Goal: Task Accomplishment & Management: Use online tool/utility

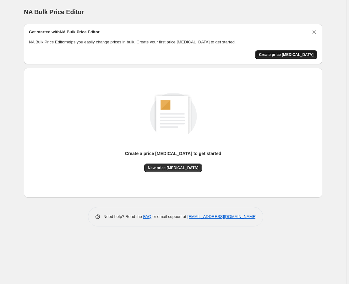
click at [287, 51] on button "Create price [MEDICAL_DATA]" at bounding box center [286, 54] width 62 height 9
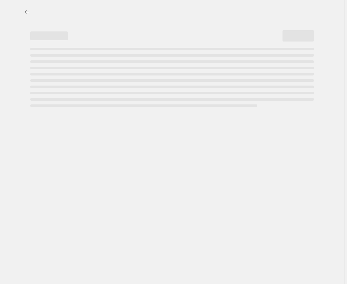
select select "percentage"
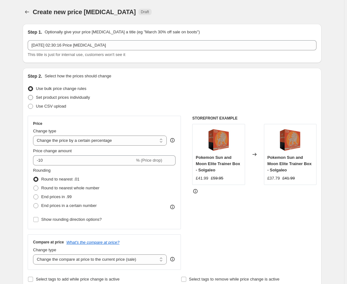
click at [67, 100] on span "Set product prices individually" at bounding box center [63, 97] width 54 height 5
click at [28, 95] on input "Set product prices individually" at bounding box center [28, 95] width 0 height 0
radio input "true"
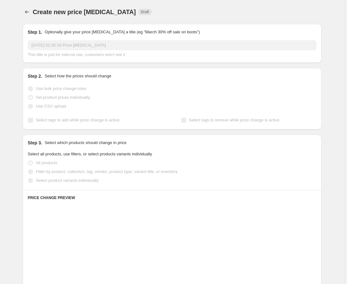
click at [62, 90] on span "Use bulk price change rules" at bounding box center [61, 88] width 50 height 5
click at [28, 86] on input "Use bulk price change rules" at bounding box center [28, 86] width 0 height 0
radio input "true"
select select "percentage"
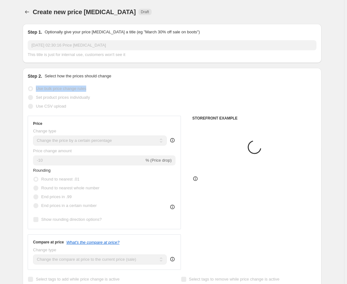
click at [62, 90] on span "Use bulk price change rules" at bounding box center [61, 88] width 50 height 5
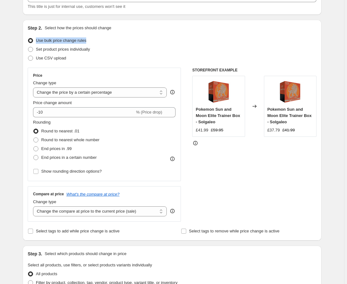
scroll to position [50, 0]
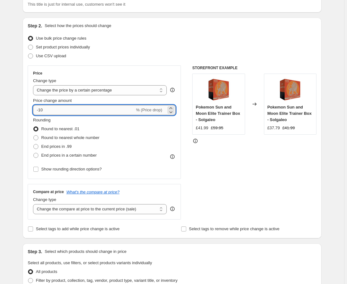
click at [48, 112] on input "-10" at bounding box center [83, 110] width 101 height 10
type input "7"
click at [60, 154] on span "End prices in a certain number" at bounding box center [68, 155] width 55 height 5
click at [34, 153] on input "End prices in a certain number" at bounding box center [33, 153] width 0 height 0
radio input "true"
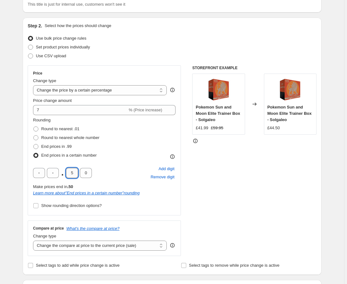
click at [73, 172] on input "5" at bounding box center [72, 173] width 12 height 10
type input "7"
drag, startPoint x: 88, startPoint y: 173, endPoint x: 84, endPoint y: 173, distance: 4.1
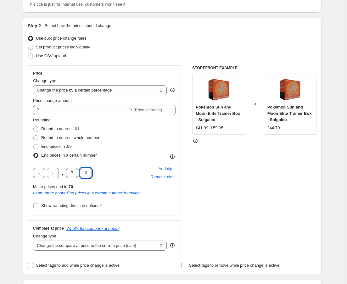
click at [84, 173] on input "0" at bounding box center [86, 173] width 12 height 10
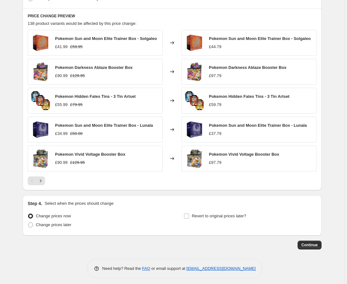
scroll to position [380, 0]
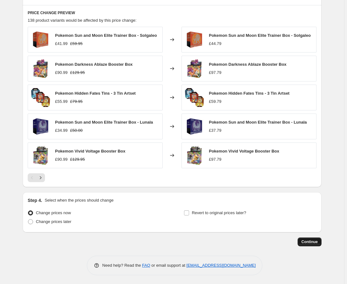
type input "9"
click at [311, 243] on span "Continue" at bounding box center [309, 241] width 16 height 5
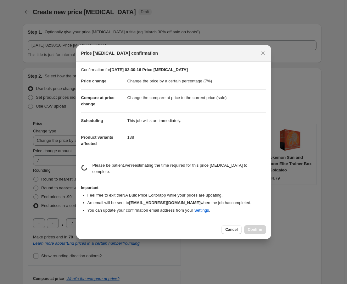
scroll to position [0, 0]
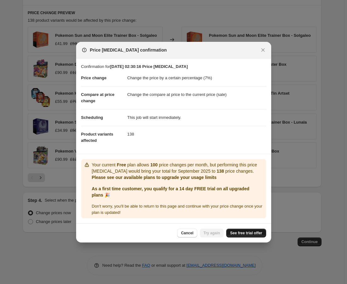
click at [252, 232] on span "See free trial offer" at bounding box center [246, 232] width 32 height 5
click at [223, 232] on button "Try again" at bounding box center [212, 232] width 24 height 9
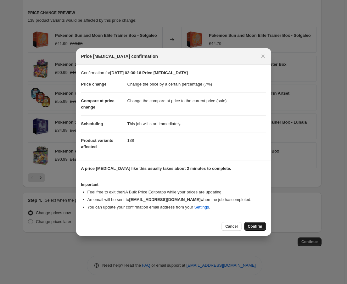
click at [251, 225] on span "Confirm" at bounding box center [255, 226] width 14 height 5
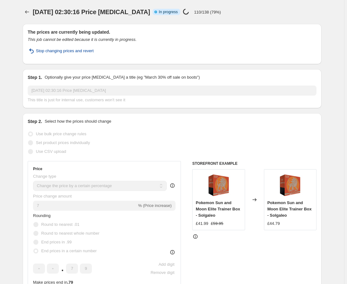
click at [58, 53] on span "Stop changing prices and revert" at bounding box center [65, 51] width 58 height 6
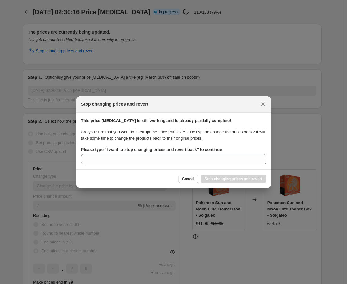
click at [185, 149] on b "Please type " I want to stop changing prices and revert back " to continue" at bounding box center [151, 149] width 141 height 5
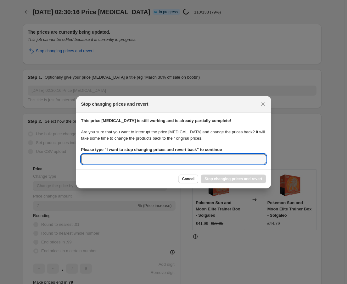
click at [185, 154] on input "Please type " I want to stop changing prices and revert back " to continue" at bounding box center [173, 159] width 185 height 10
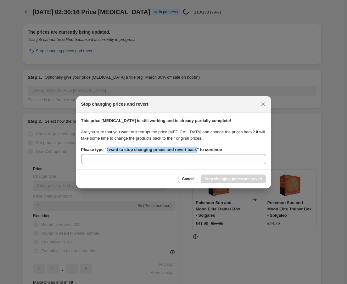
drag, startPoint x: 194, startPoint y: 148, endPoint x: 105, endPoint y: 148, distance: 89.2
click at [105, 148] on b "Please type " I want to stop changing prices and revert back " to continue" at bounding box center [151, 149] width 141 height 5
copy b "I want to stop changing prices and revert back"
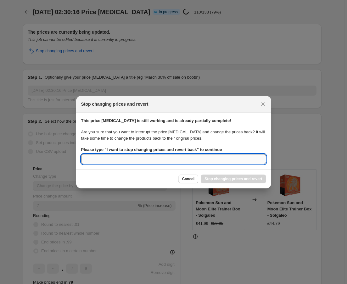
click at [131, 162] on input "Please type " I want to stop changing prices and revert back " to continue" at bounding box center [173, 159] width 185 height 10
paste input "I want to stop changing prices and revert back"
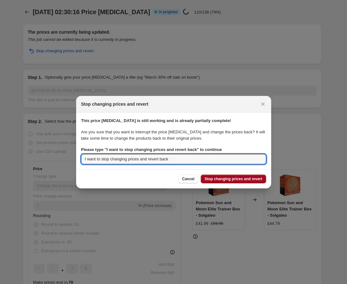
type input "I want to stop changing prices and revert back"
click at [220, 177] on span "Stop changing prices and revert" at bounding box center [233, 178] width 58 height 5
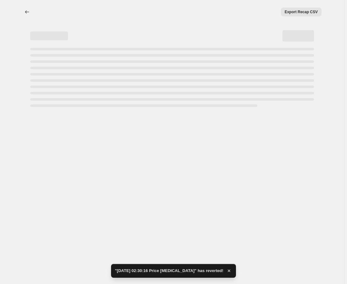
select select "percentage"
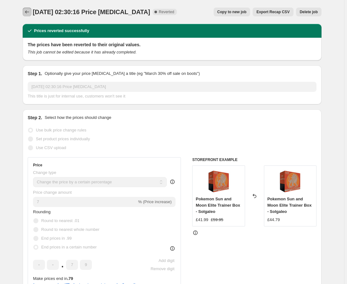
click at [25, 16] on button "Price change jobs" at bounding box center [27, 12] width 9 height 9
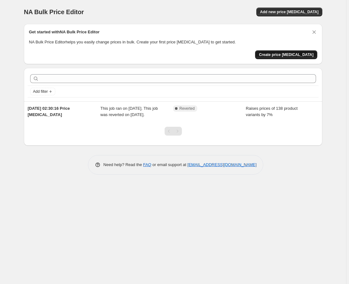
click at [301, 57] on span "Create price change job" at bounding box center [286, 54] width 55 height 5
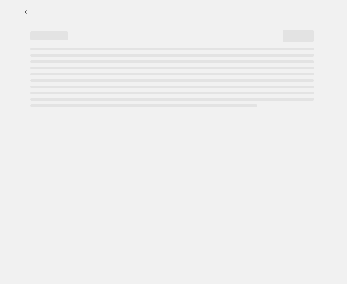
select select "percentage"
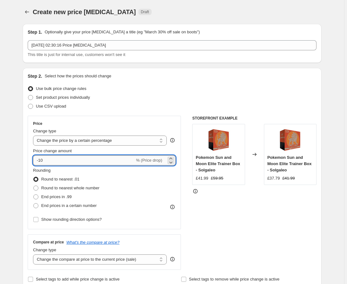
click at [45, 161] on input "-10" at bounding box center [83, 160] width 101 height 10
type input "7"
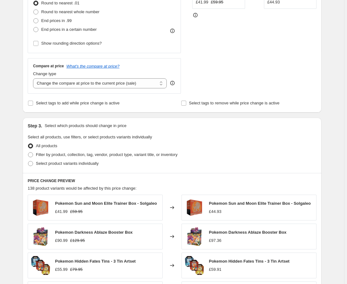
scroll to position [101, 0]
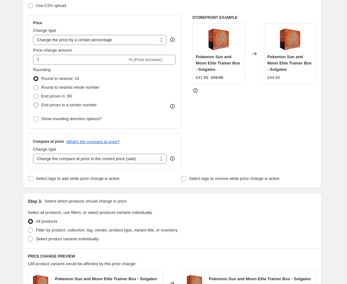
click at [47, 104] on span "End prices in a certain number" at bounding box center [68, 104] width 55 height 5
click at [34, 103] on input "End prices in a certain number" at bounding box center [33, 102] width 0 height 0
radio input "true"
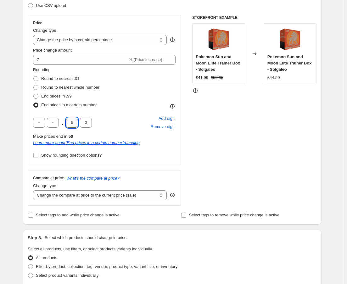
click at [71, 124] on input "5" at bounding box center [72, 123] width 12 height 10
type input "7"
type input "5"
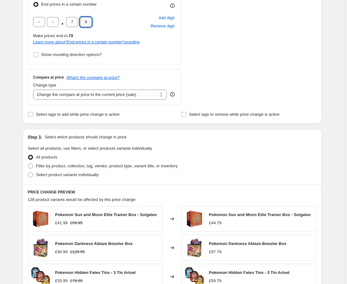
scroll to position [352, 0]
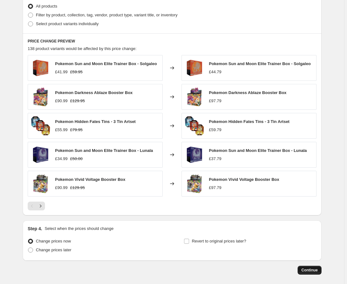
type input "9"
click at [311, 266] on button "Continue" at bounding box center [309, 270] width 24 height 9
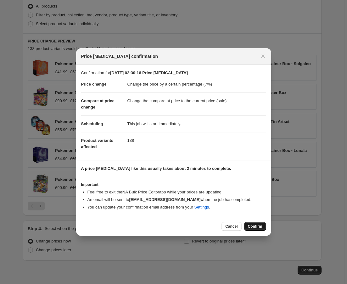
click at [255, 224] on span "Confirm" at bounding box center [255, 226] width 14 height 5
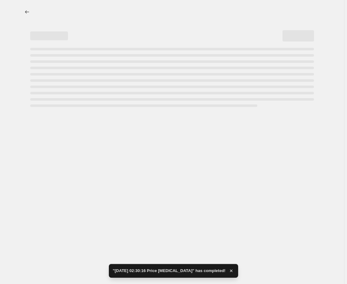
select select "percentage"
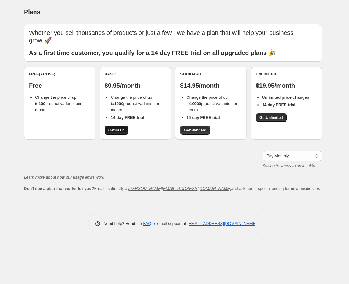
click at [121, 129] on span "Get Basic" at bounding box center [116, 130] width 16 height 5
